Goal: Information Seeking & Learning: Learn about a topic

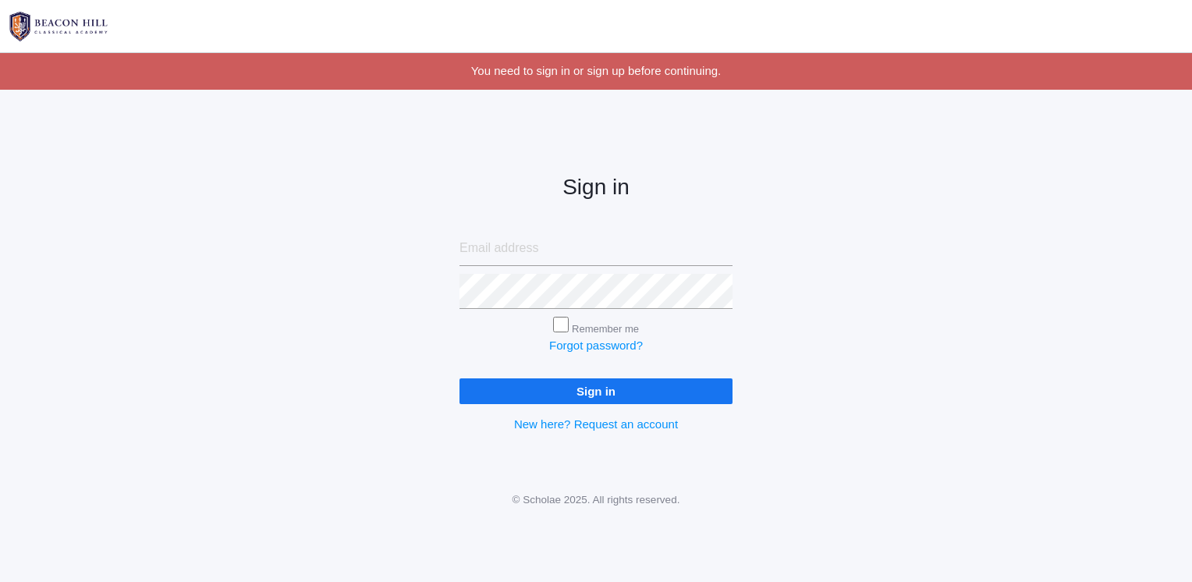
type input "[EMAIL_ADDRESS][DOMAIN_NAME]"
click at [670, 391] on input "Sign in" at bounding box center [595, 391] width 273 height 26
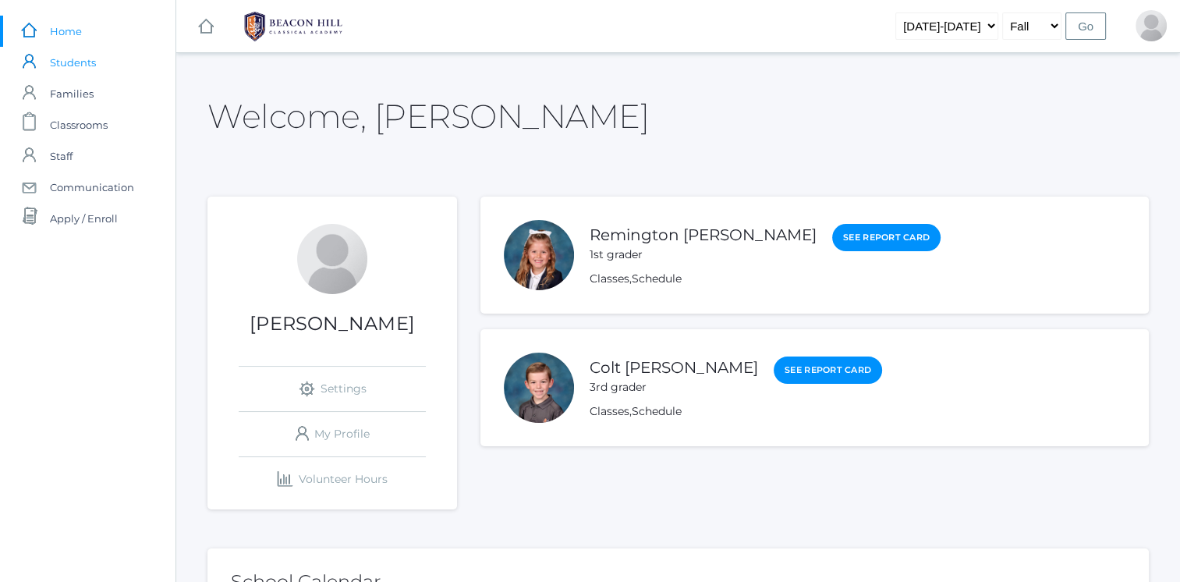
click at [83, 73] on span "Students" at bounding box center [73, 62] width 46 height 31
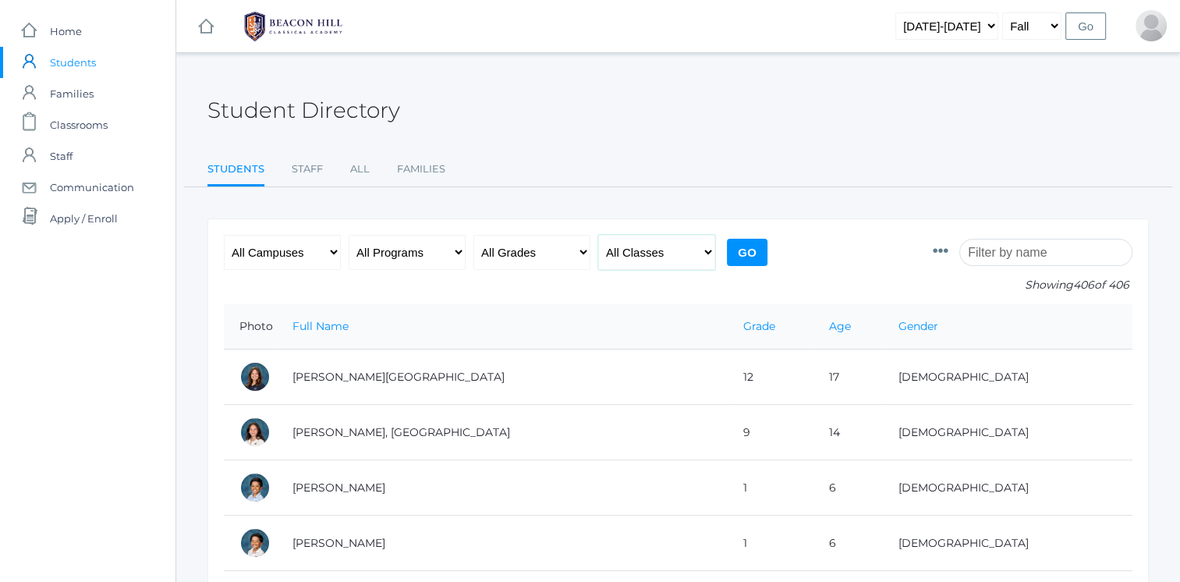
click at [641, 260] on select "All Classes Grammar - *KIND - Kindergarten AM - *KIND - Kindergarten PM - *KNDC…" at bounding box center [656, 252] width 117 height 35
select select "2078"
click at [598, 235] on select "All Classes Grammar - *KIND - Kindergarten AM - *KIND - Kindergarten PM - *KNDC…" at bounding box center [656, 252] width 117 height 35
click at [437, 261] on select "All Programs Full-Time Collaborative 4-Day Affiliate" at bounding box center [407, 252] width 117 height 35
select select "Full-Time"
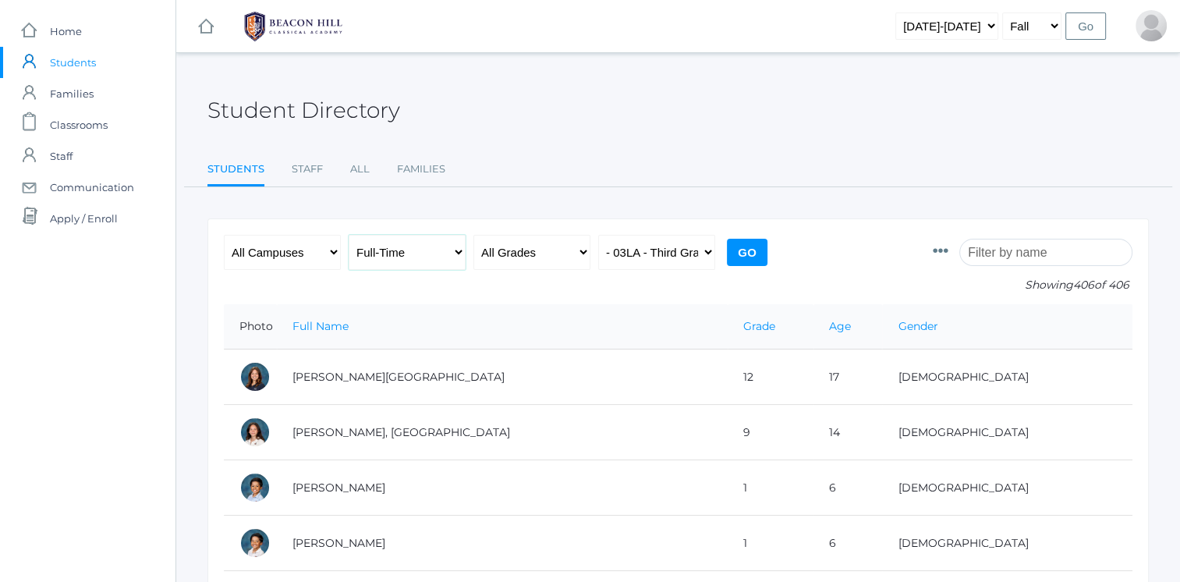
click at [349, 235] on select "All Programs Full-Time Collaborative 4-Day Affiliate" at bounding box center [407, 252] width 117 height 35
click at [737, 253] on input "Go" at bounding box center [747, 252] width 41 height 27
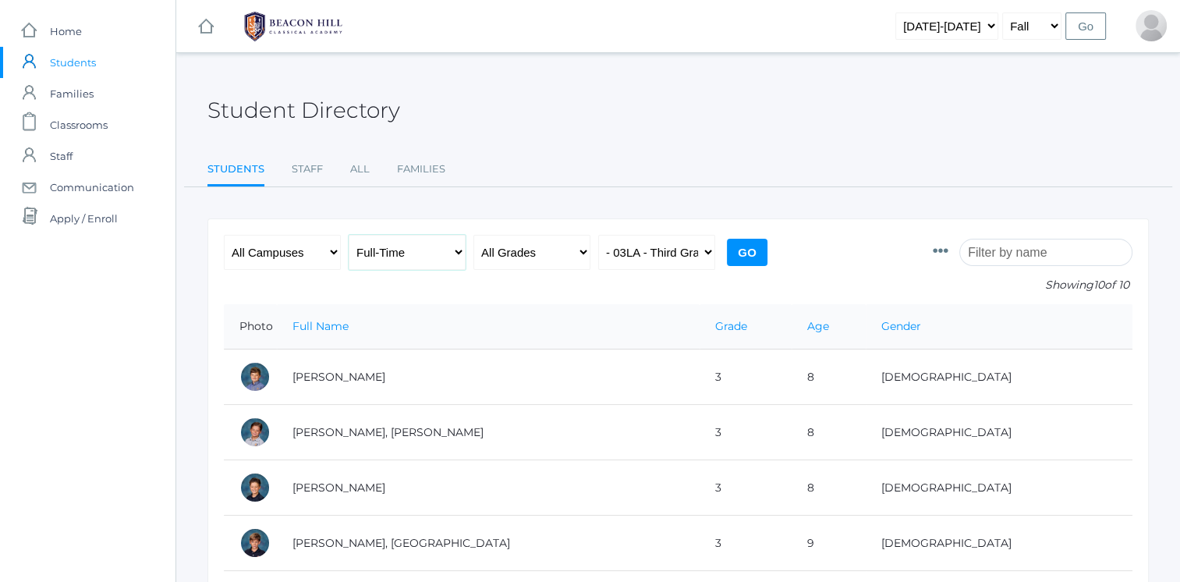
click at [418, 256] on select "All Programs Full-Time Collaborative 4-Day Affiliate" at bounding box center [407, 252] width 117 height 35
select select "any"
click at [349, 235] on select "All Programs Full-Time Collaborative 4-Day Affiliate" at bounding box center [407, 252] width 117 height 35
click at [689, 256] on select "All Classes Grammar - *KIND - Kindergarten AM - *KIND - Kindergarten PM - *KNDC…" at bounding box center [656, 252] width 117 height 35
select select "1990"
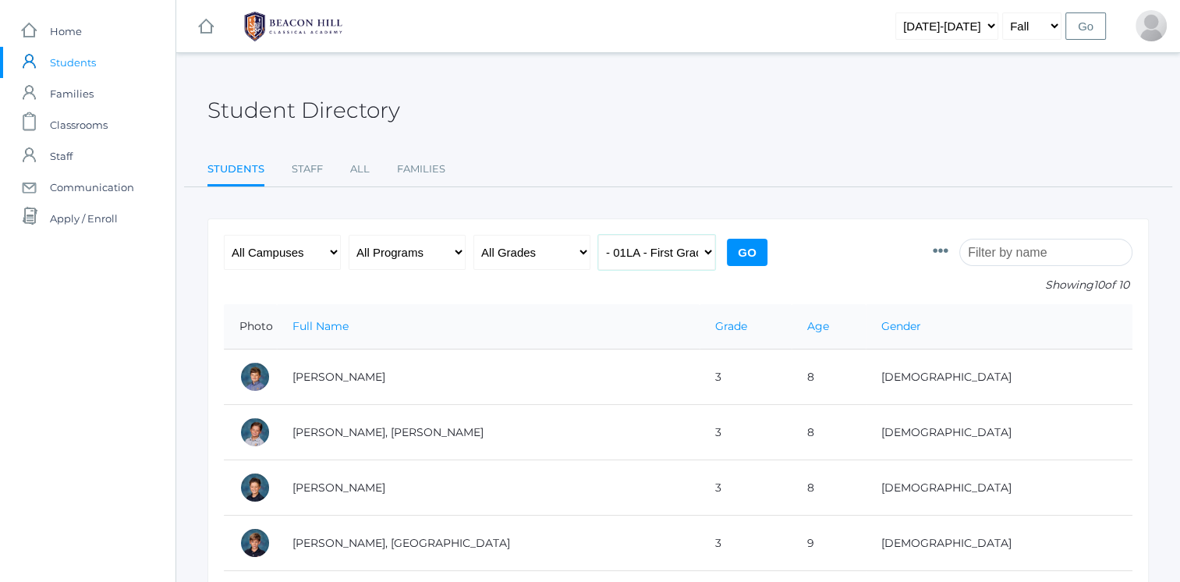
click at [598, 235] on select "All Classes Grammar - *KIND - Kindergarten AM - *KIND - Kindergarten PM - *KNDC…" at bounding box center [656, 252] width 117 height 35
click at [749, 256] on input "Go" at bounding box center [747, 252] width 41 height 27
click at [675, 260] on select "All Classes Grammar - *KIND - Kindergarten AM - *KIND - Kindergarten PM - *KNDC…" at bounding box center [656, 252] width 117 height 35
click at [598, 235] on select "All Classes Grammar - *KIND - Kindergarten AM - *KIND - Kindergarten PM - *KNDC…" at bounding box center [656, 252] width 117 height 35
click at [736, 239] on input "Go" at bounding box center [747, 252] width 41 height 27
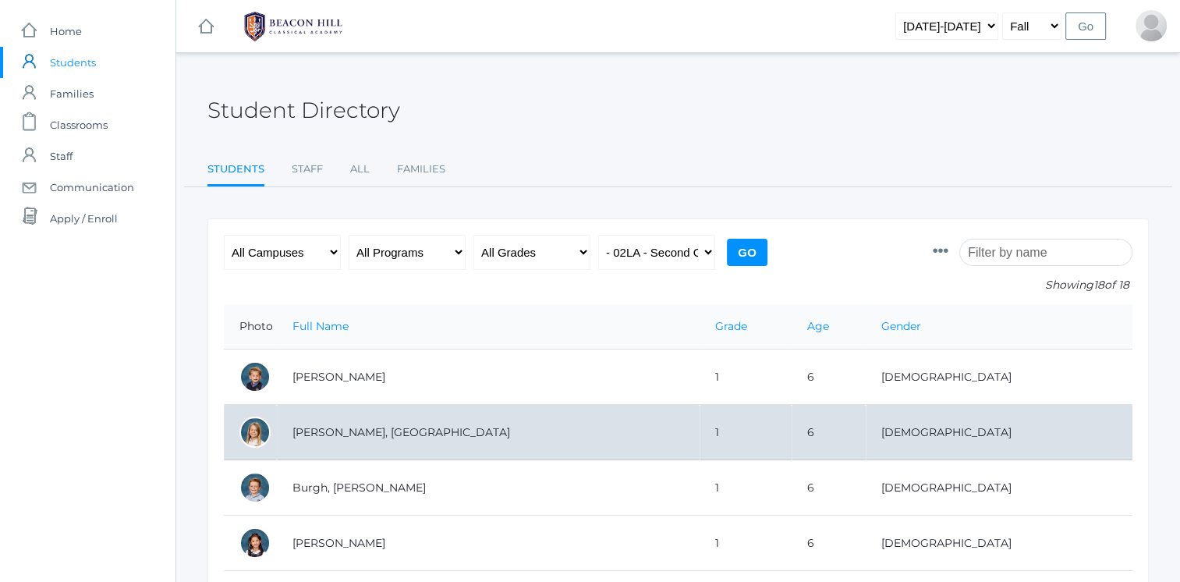
click at [518, 415] on td "Armstrong, Isla" at bounding box center [488, 432] width 423 height 55
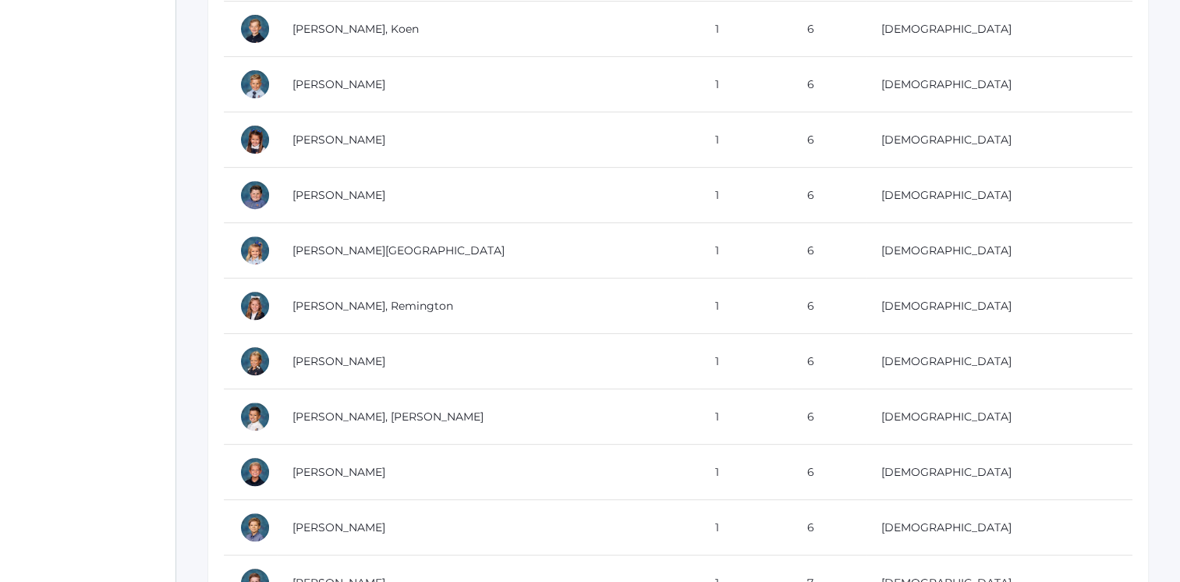
scroll to position [593, 0]
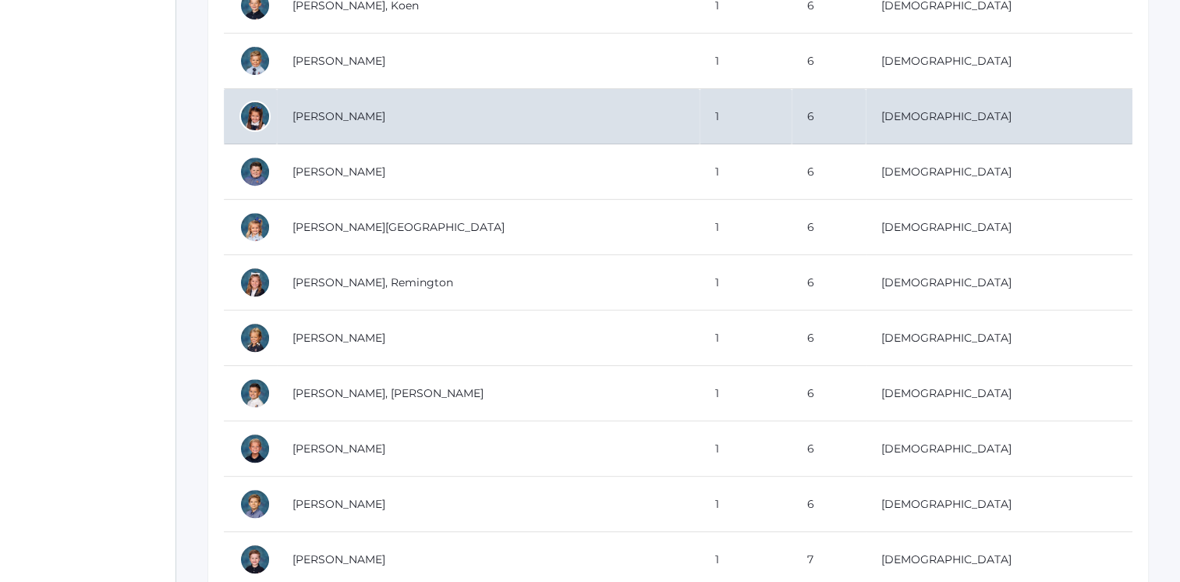
click at [513, 108] on td "Doss, Hazel" at bounding box center [488, 116] width 423 height 55
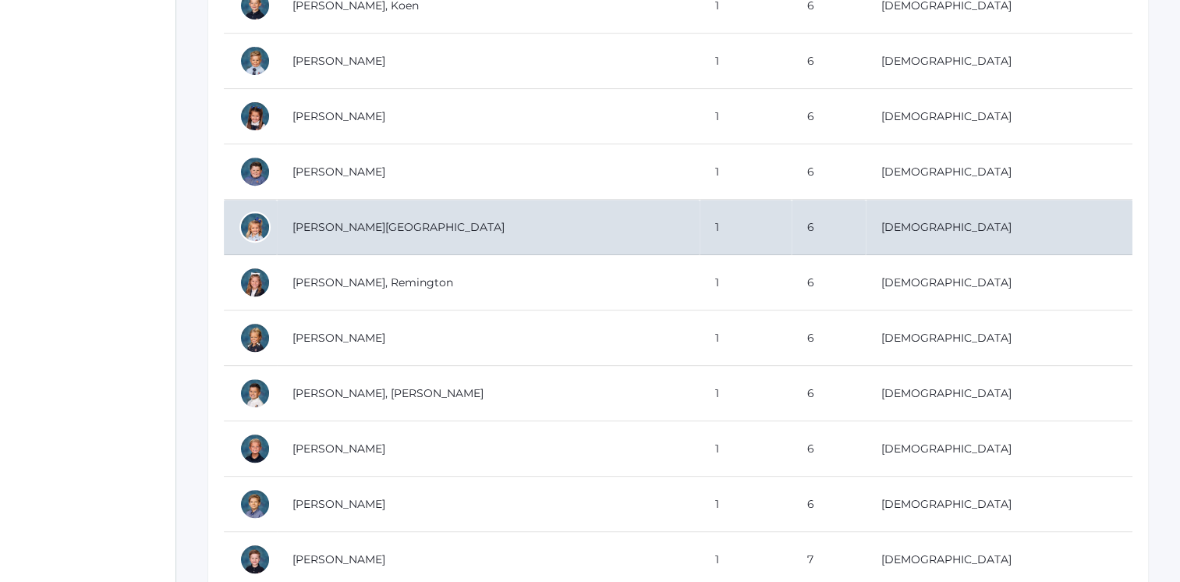
click at [370, 244] on td "Laubacher, Shiloh" at bounding box center [488, 227] width 423 height 55
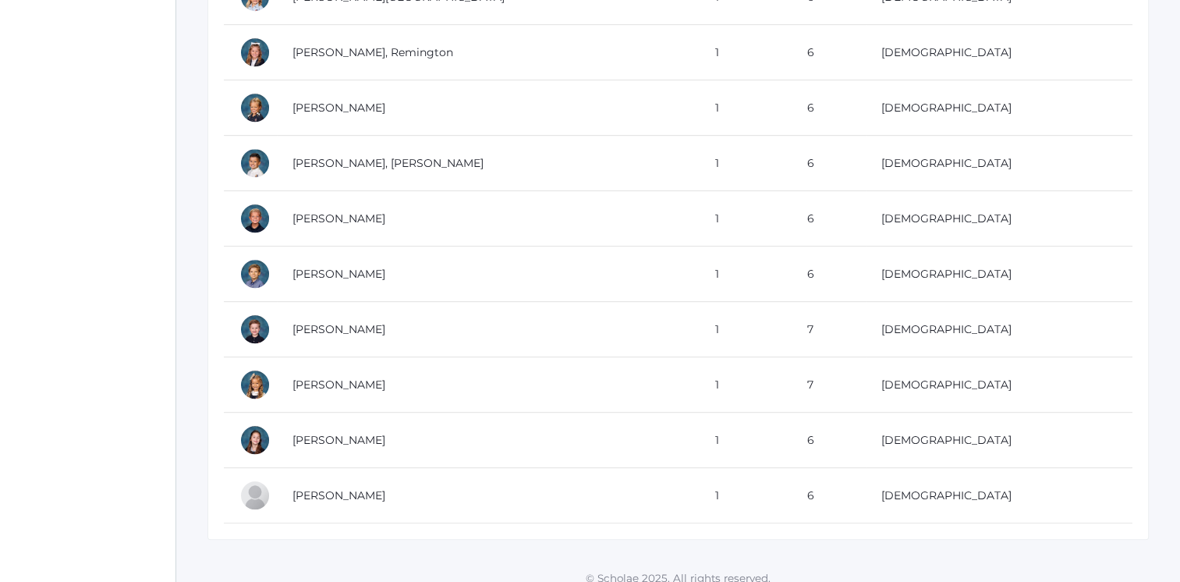
scroll to position [842, 0]
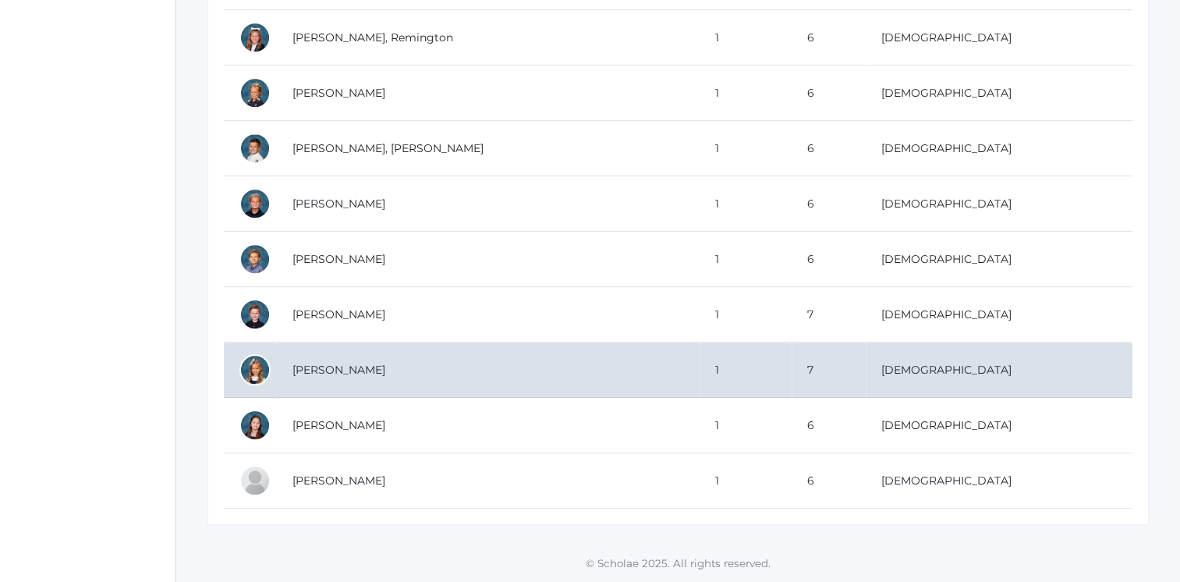
click at [445, 351] on td "Thompson, Faye" at bounding box center [488, 369] width 423 height 55
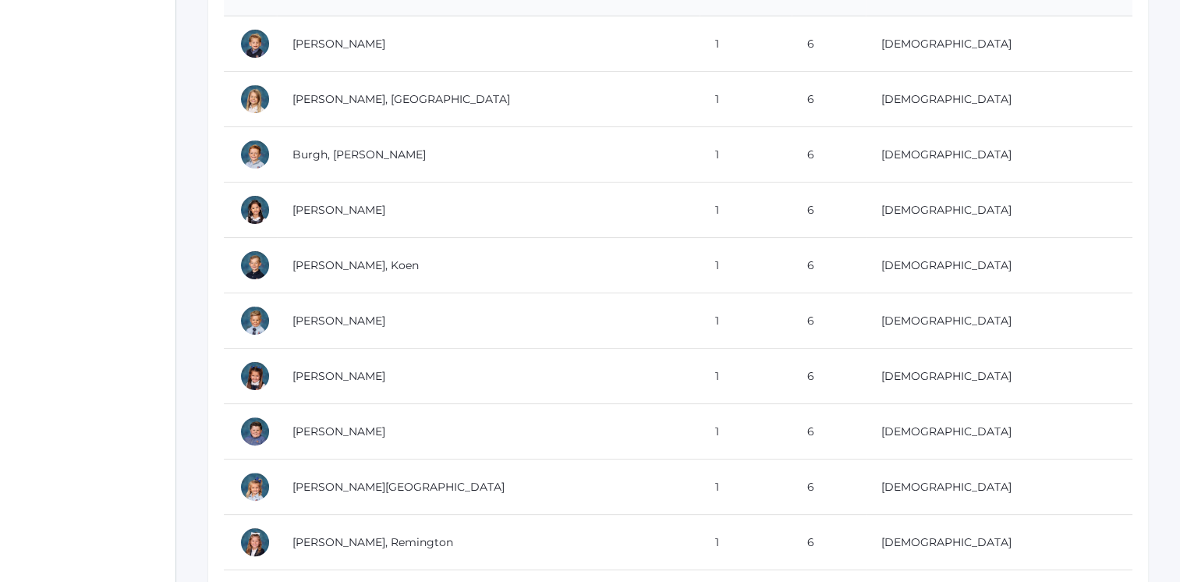
scroll to position [0, 0]
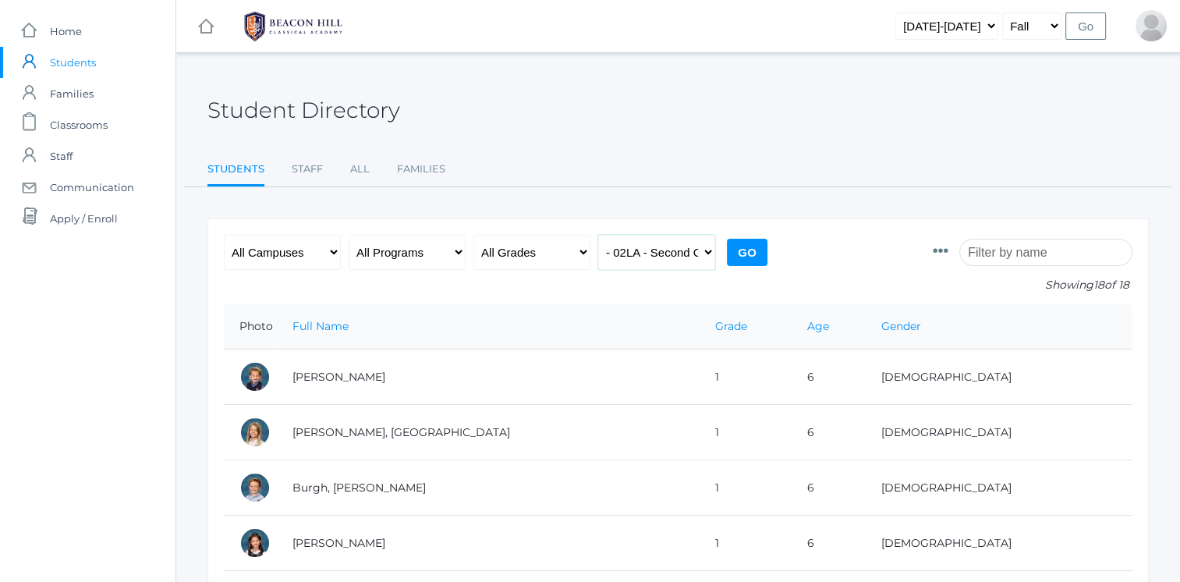
click at [622, 257] on select "All Classes Grammar - *KIND - Kindergarten AM - *KIND - Kindergarten PM - *KNDC…" at bounding box center [656, 252] width 117 height 35
select select "1989"
click at [598, 235] on select "All Classes Grammar - *KIND - Kindergarten AM - *KIND - Kindergarten PM - *KNDC…" at bounding box center [656, 252] width 117 height 35
click at [746, 239] on input "Go" at bounding box center [747, 252] width 41 height 27
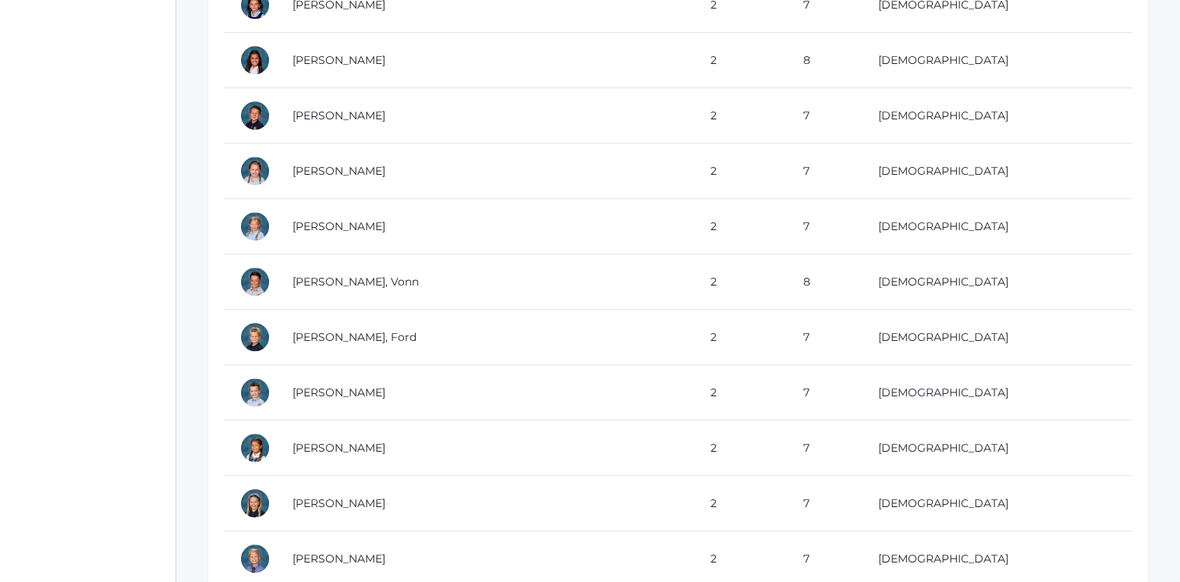
scroll to position [984, 0]
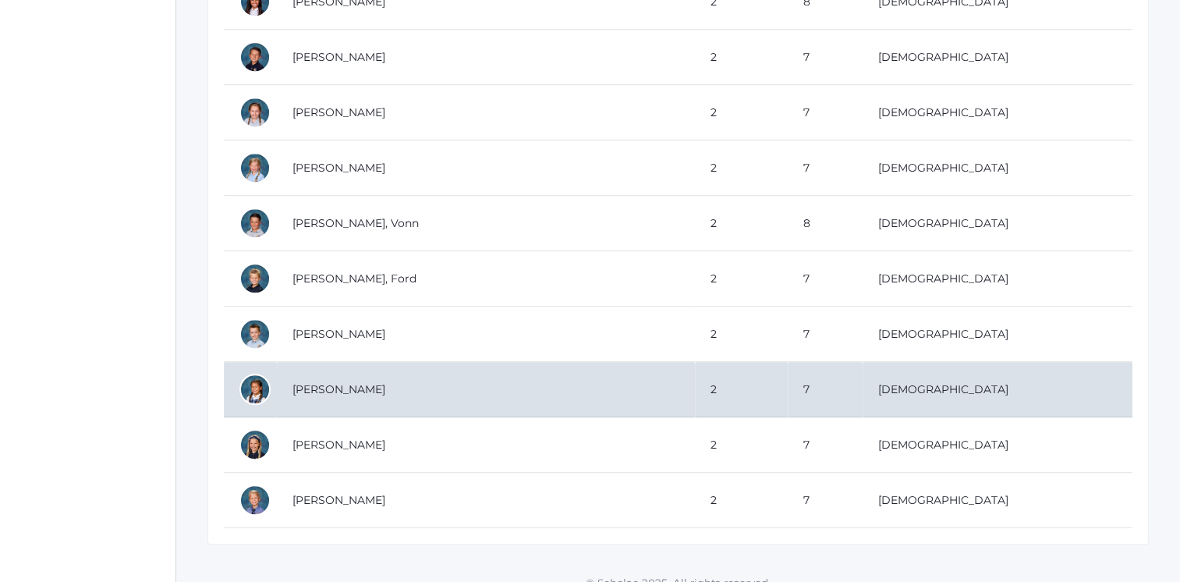
click at [427, 391] on td "[PERSON_NAME]" at bounding box center [486, 389] width 418 height 55
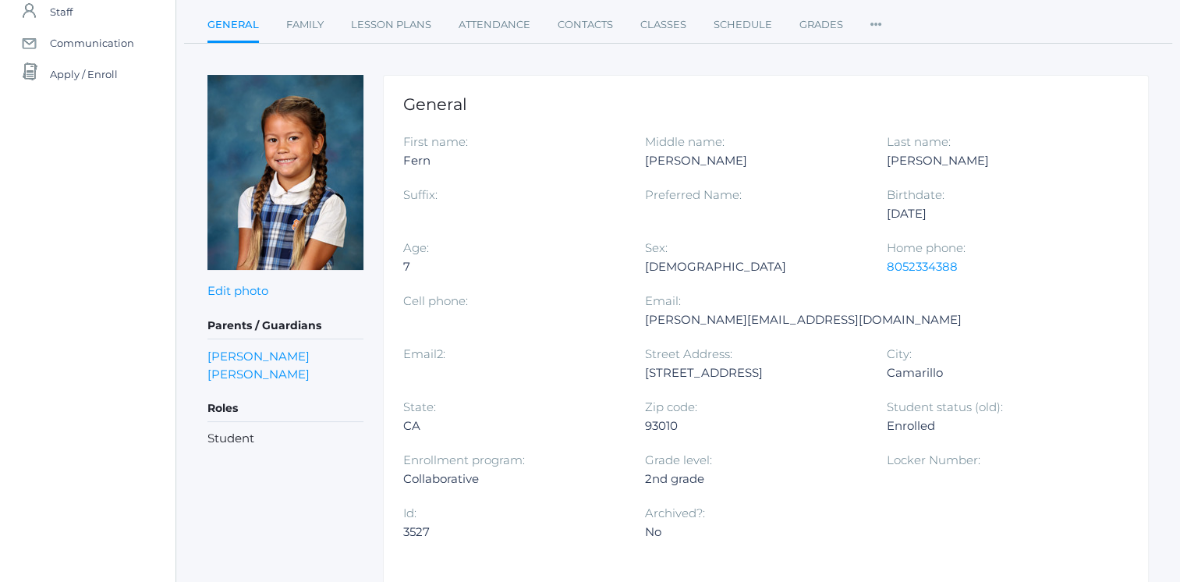
scroll to position [143, 0]
click at [653, 17] on link "Classes" at bounding box center [663, 25] width 46 height 31
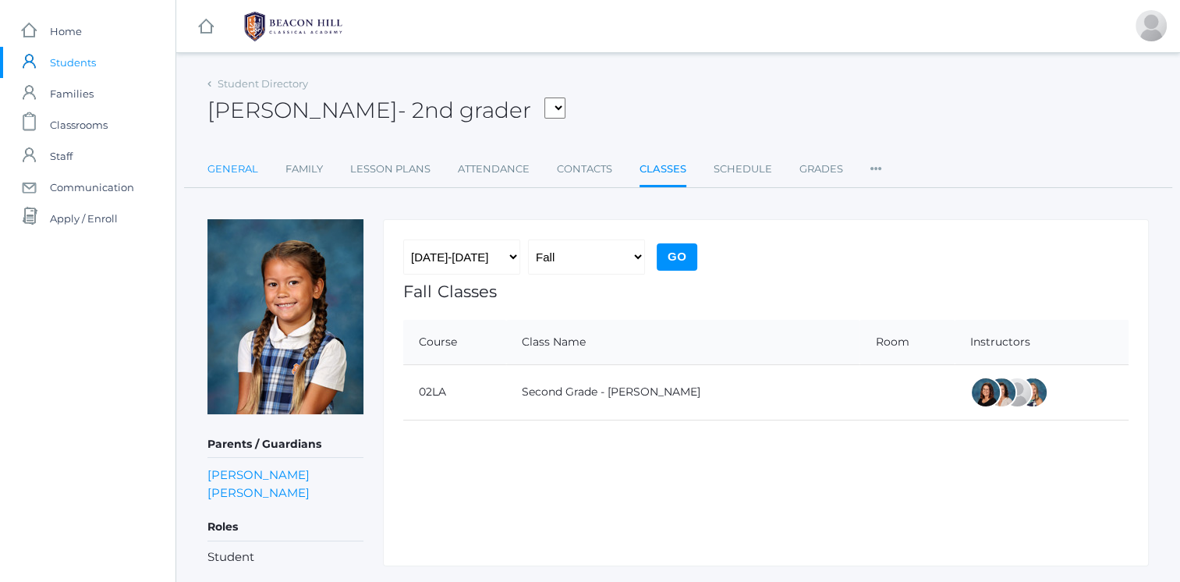
click at [236, 162] on link "General" at bounding box center [232, 169] width 51 height 31
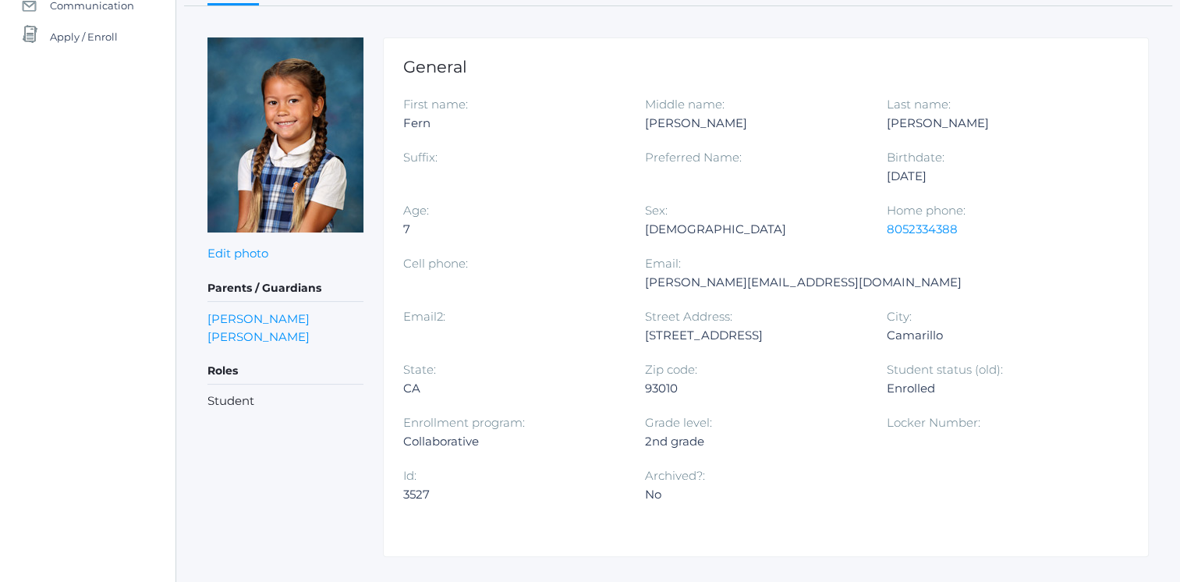
scroll to position [210, 0]
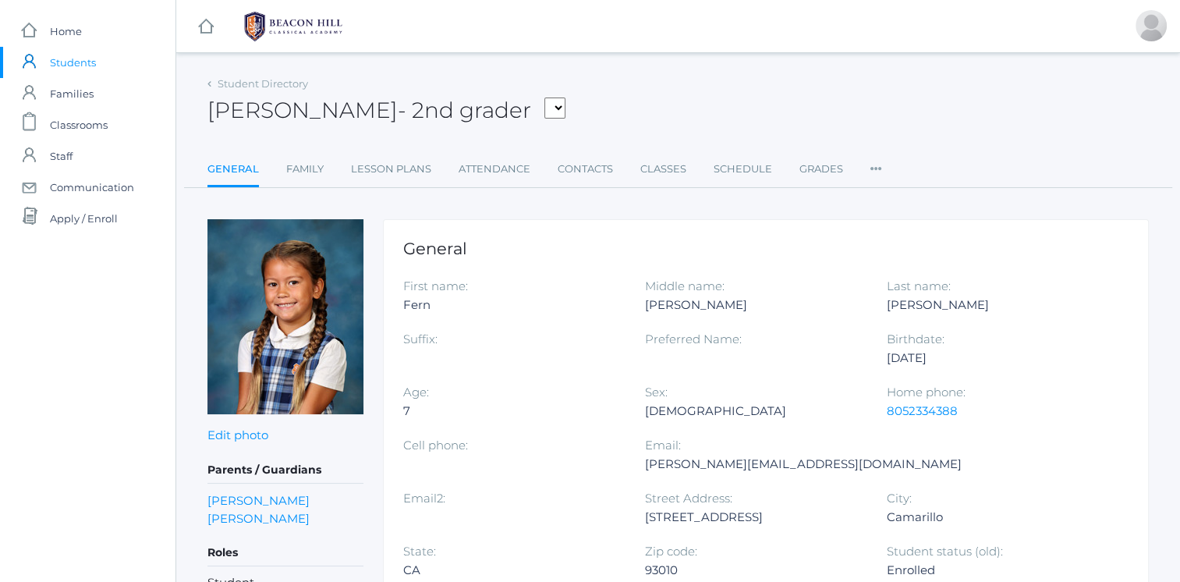
scroll to position [143, 0]
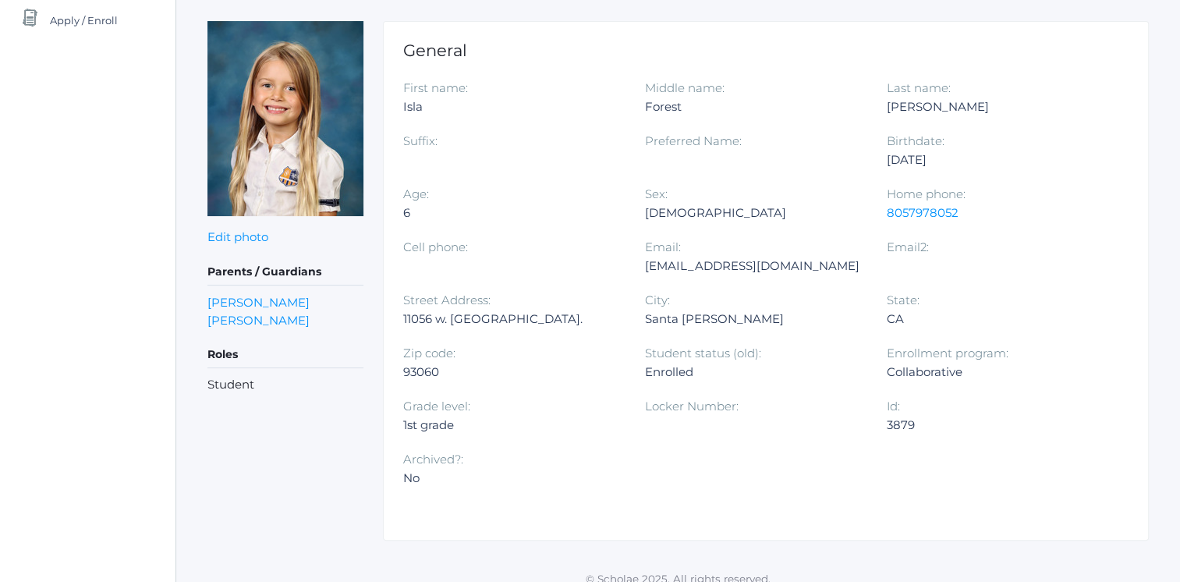
scroll to position [211, 0]
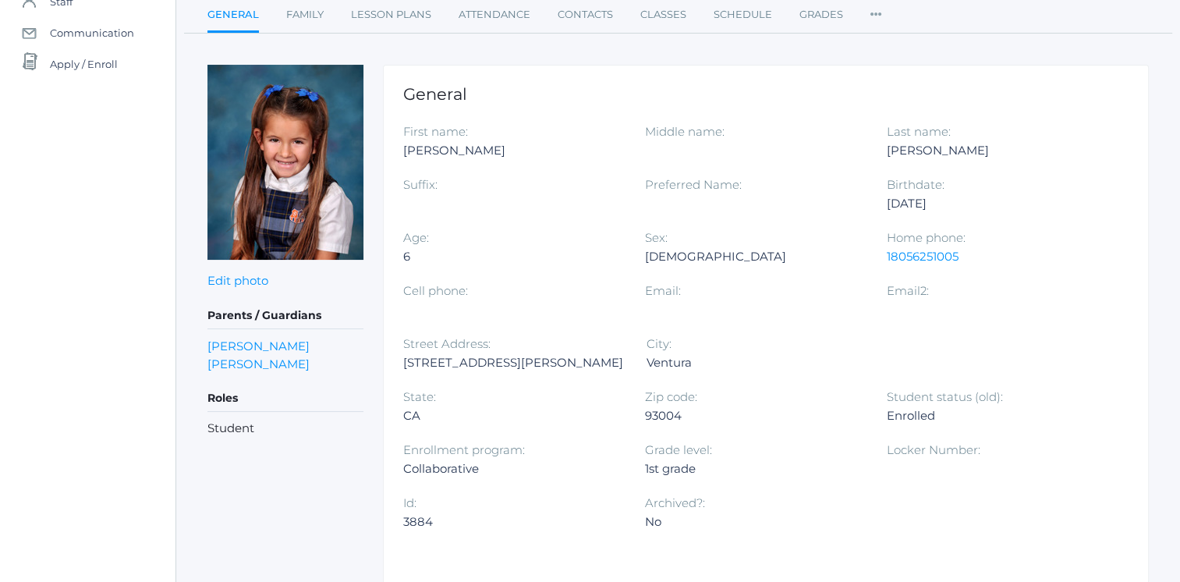
scroll to position [156, 0]
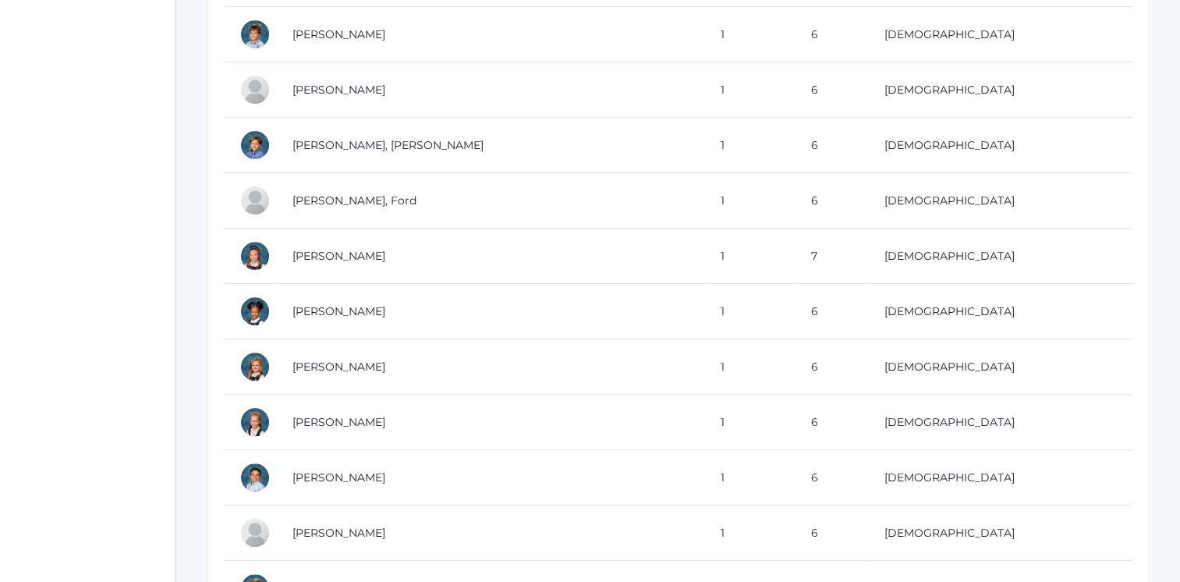
scroll to position [789, 0]
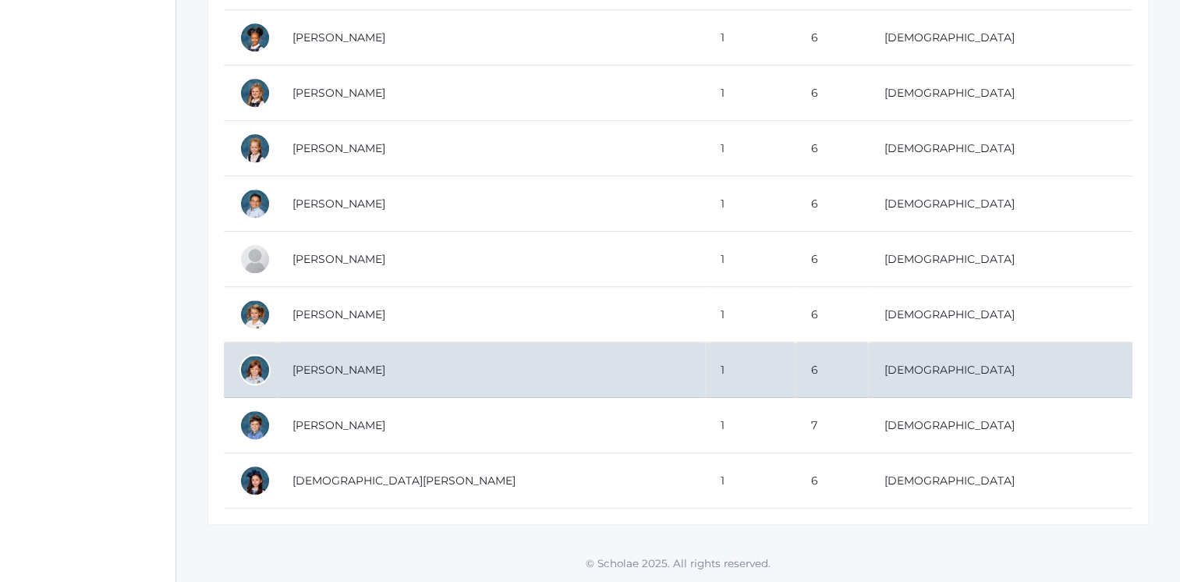
click at [543, 354] on td "[PERSON_NAME]" at bounding box center [491, 369] width 428 height 55
